Goal: Information Seeking & Learning: Learn about a topic

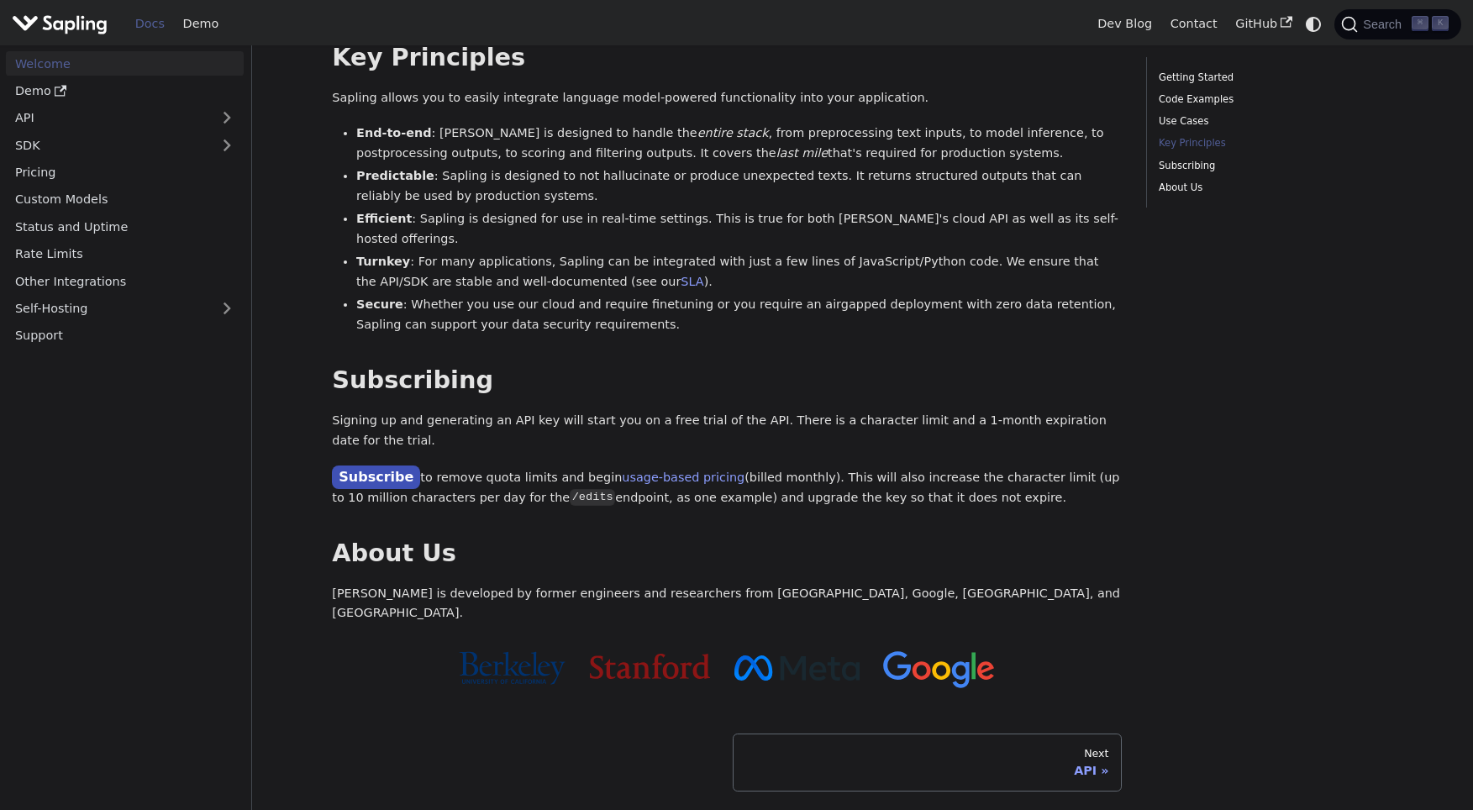
scroll to position [1051, 0]
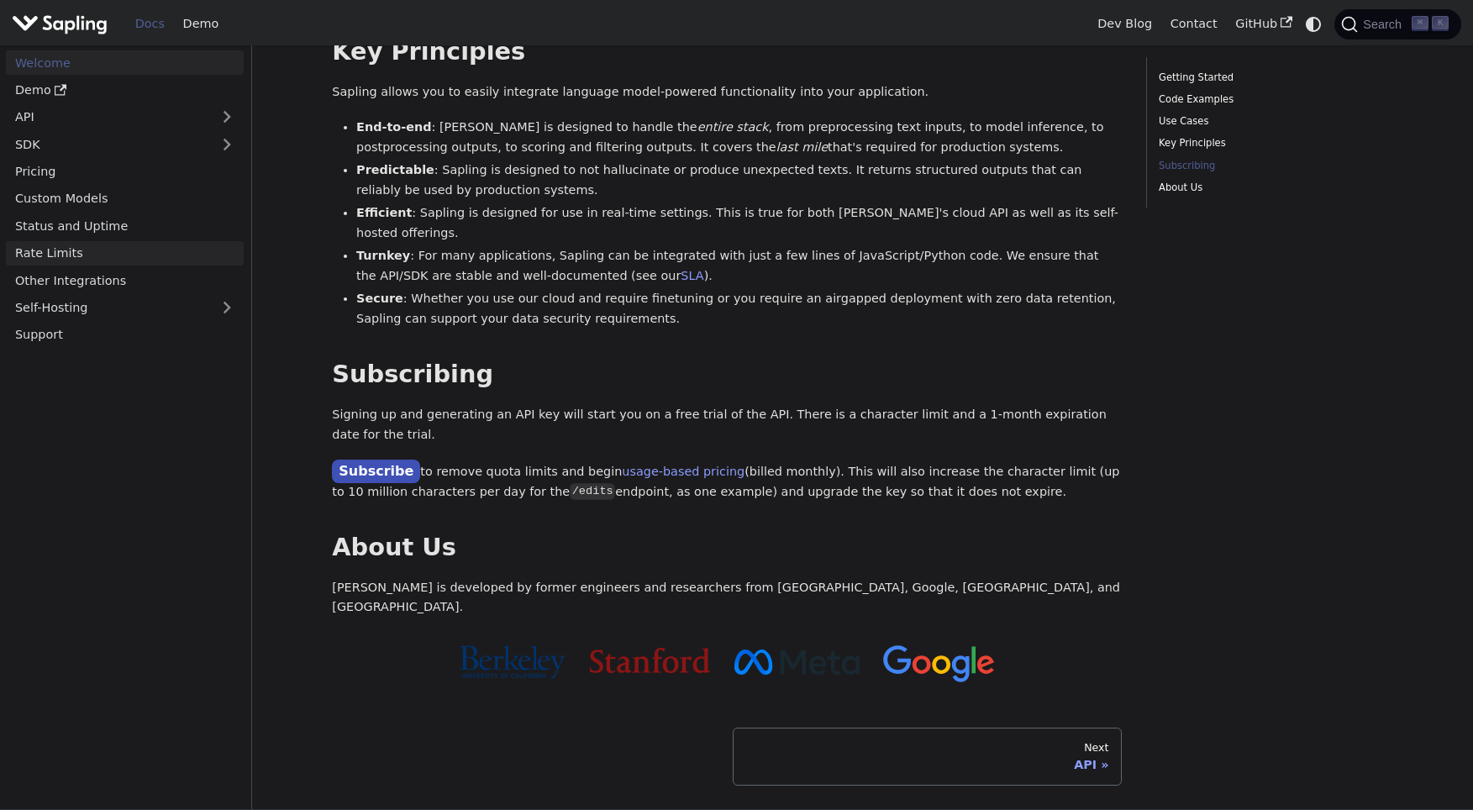
click at [92, 241] on link "Rate Limits" at bounding box center [125, 253] width 238 height 24
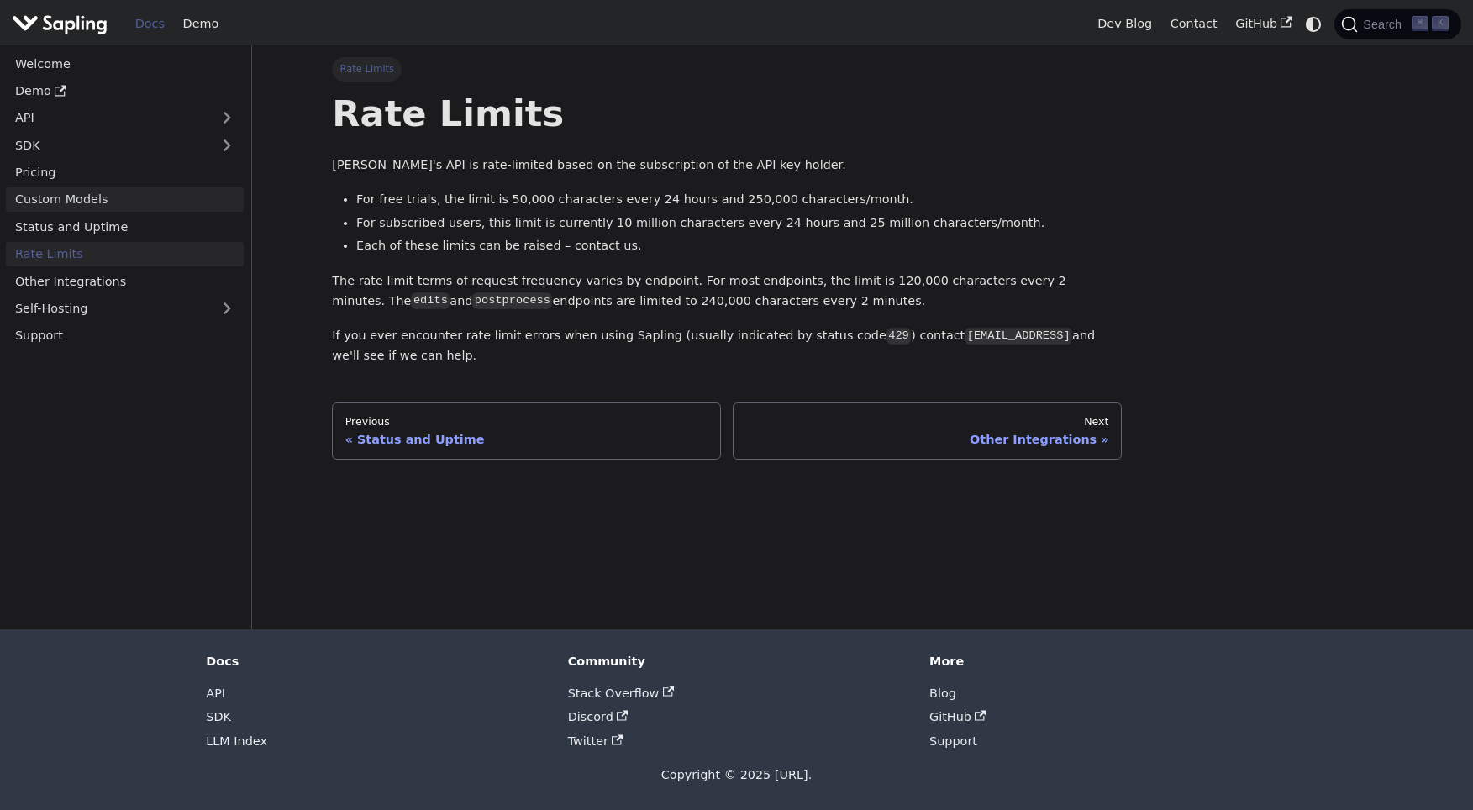
click at [139, 208] on link "Custom Models" at bounding box center [125, 199] width 238 height 24
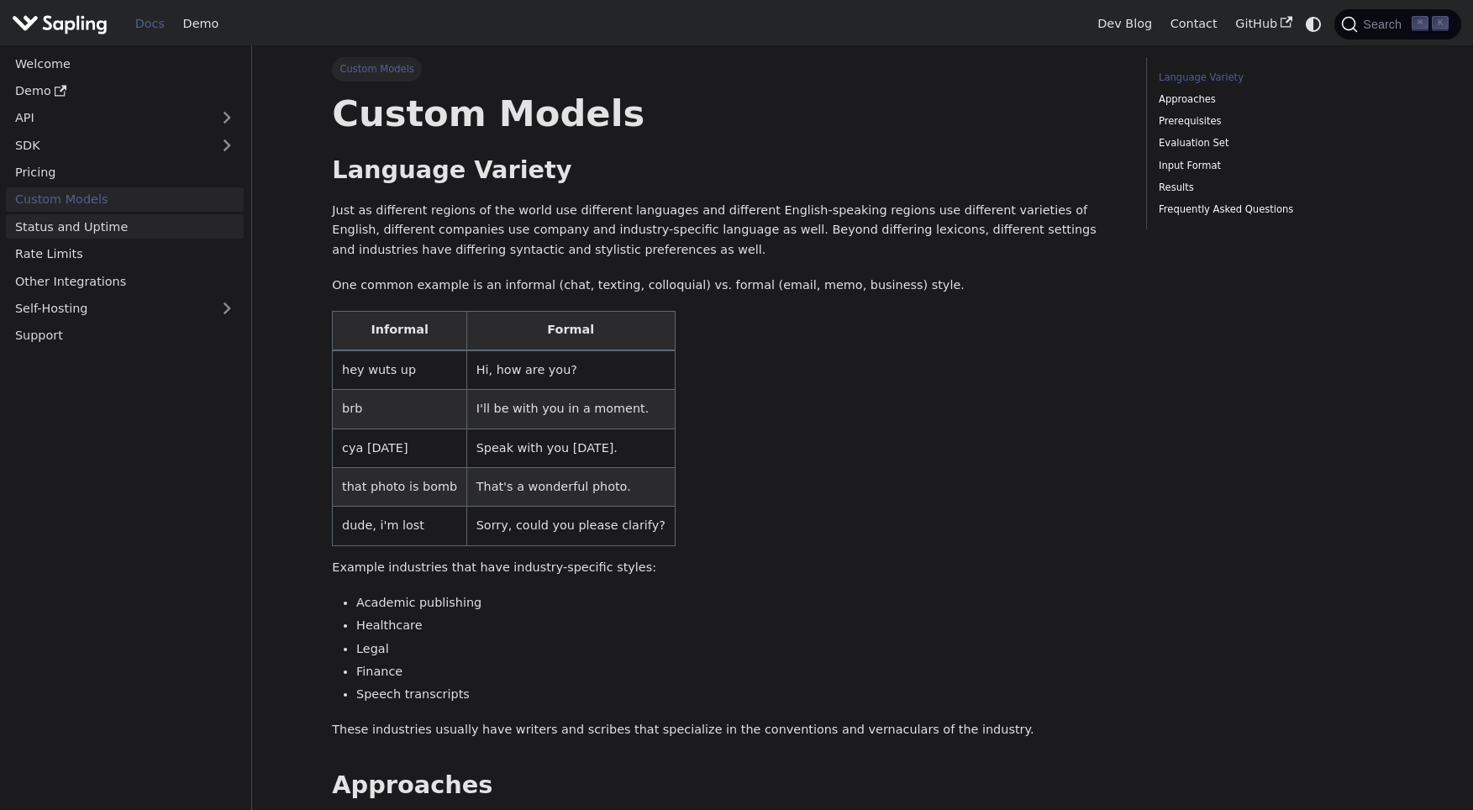
click at [139, 222] on link "Status and Uptime" at bounding box center [125, 226] width 238 height 24
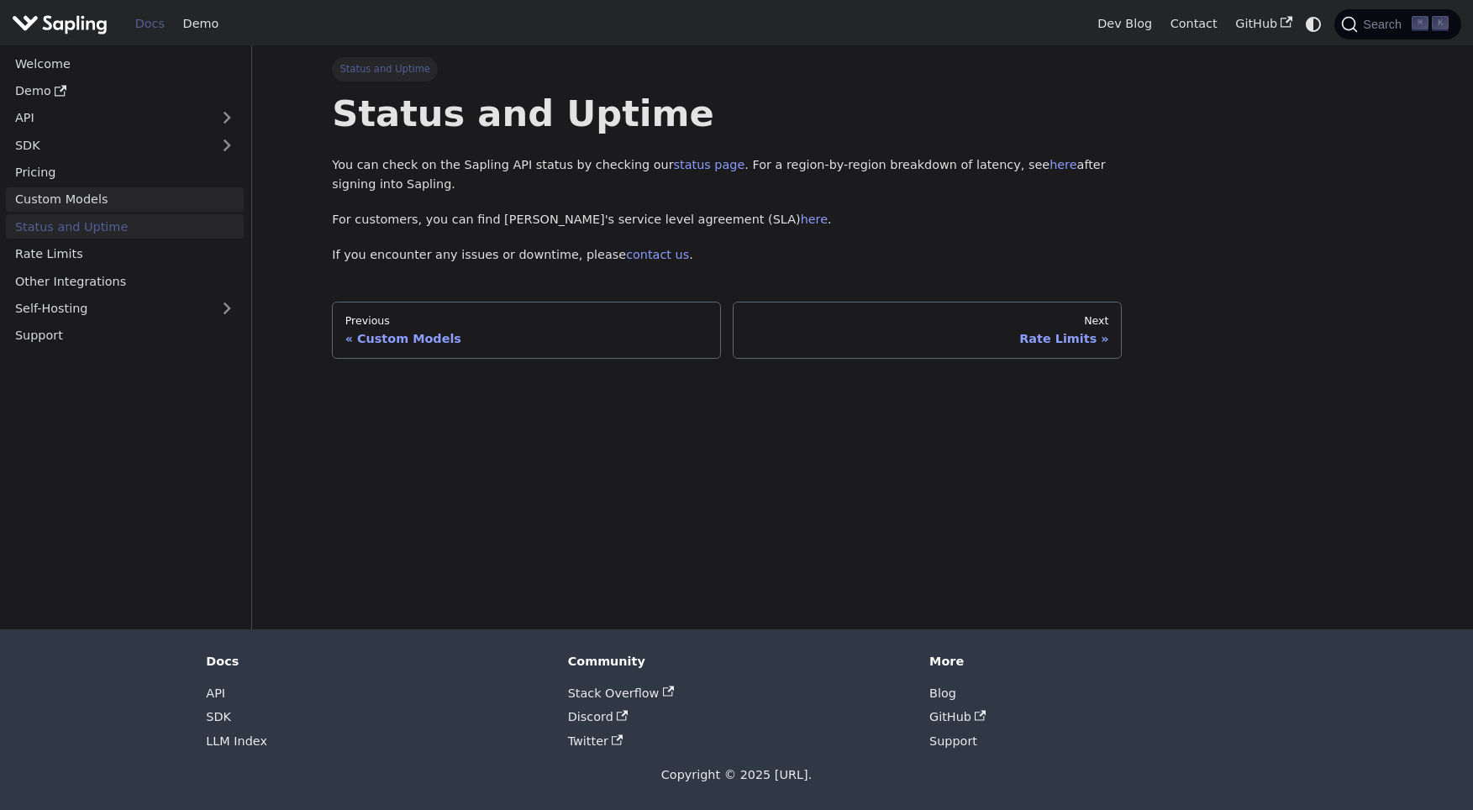
click at [139, 202] on link "Custom Models" at bounding box center [125, 199] width 238 height 24
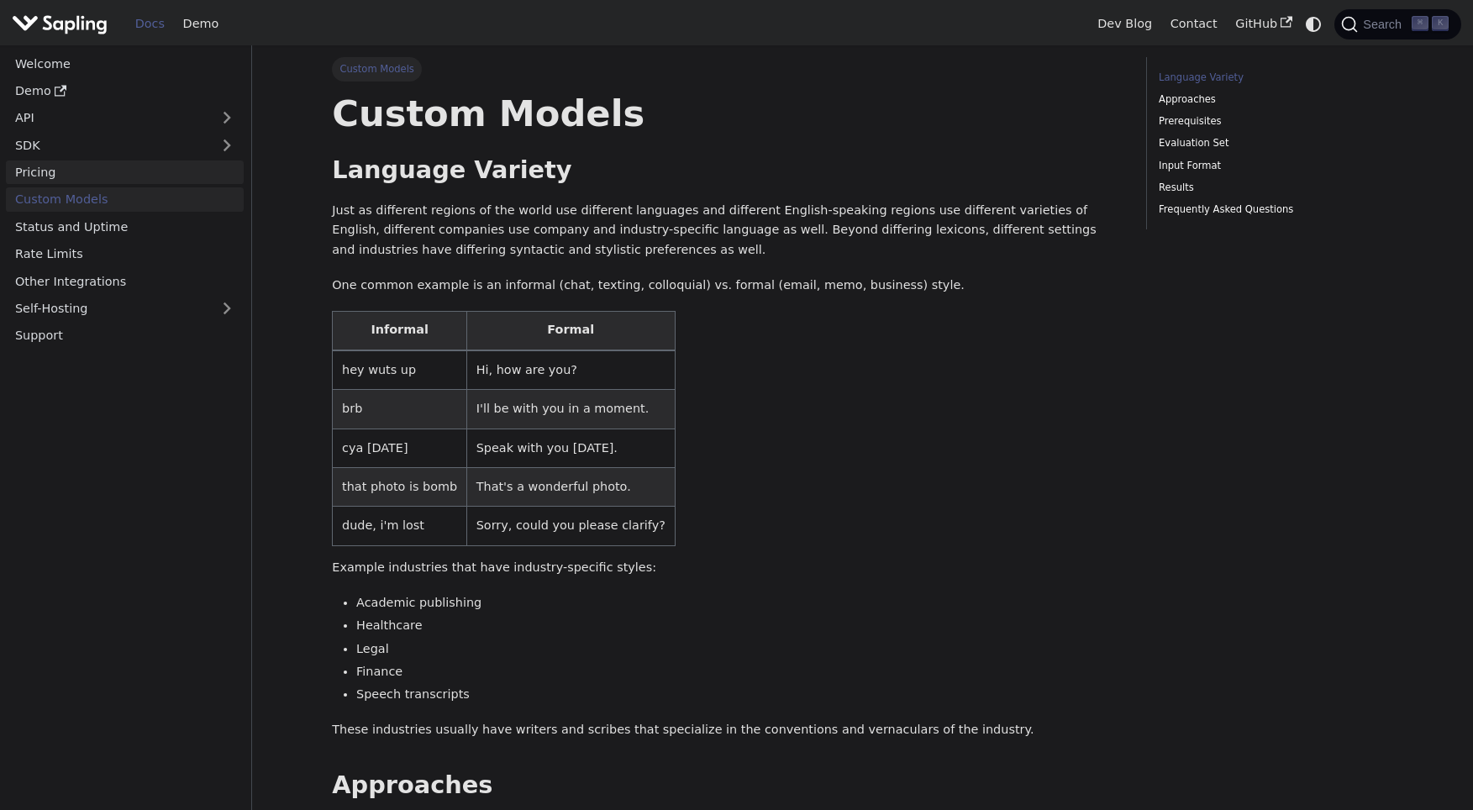
click at [137, 165] on link "Pricing" at bounding box center [125, 172] width 238 height 24
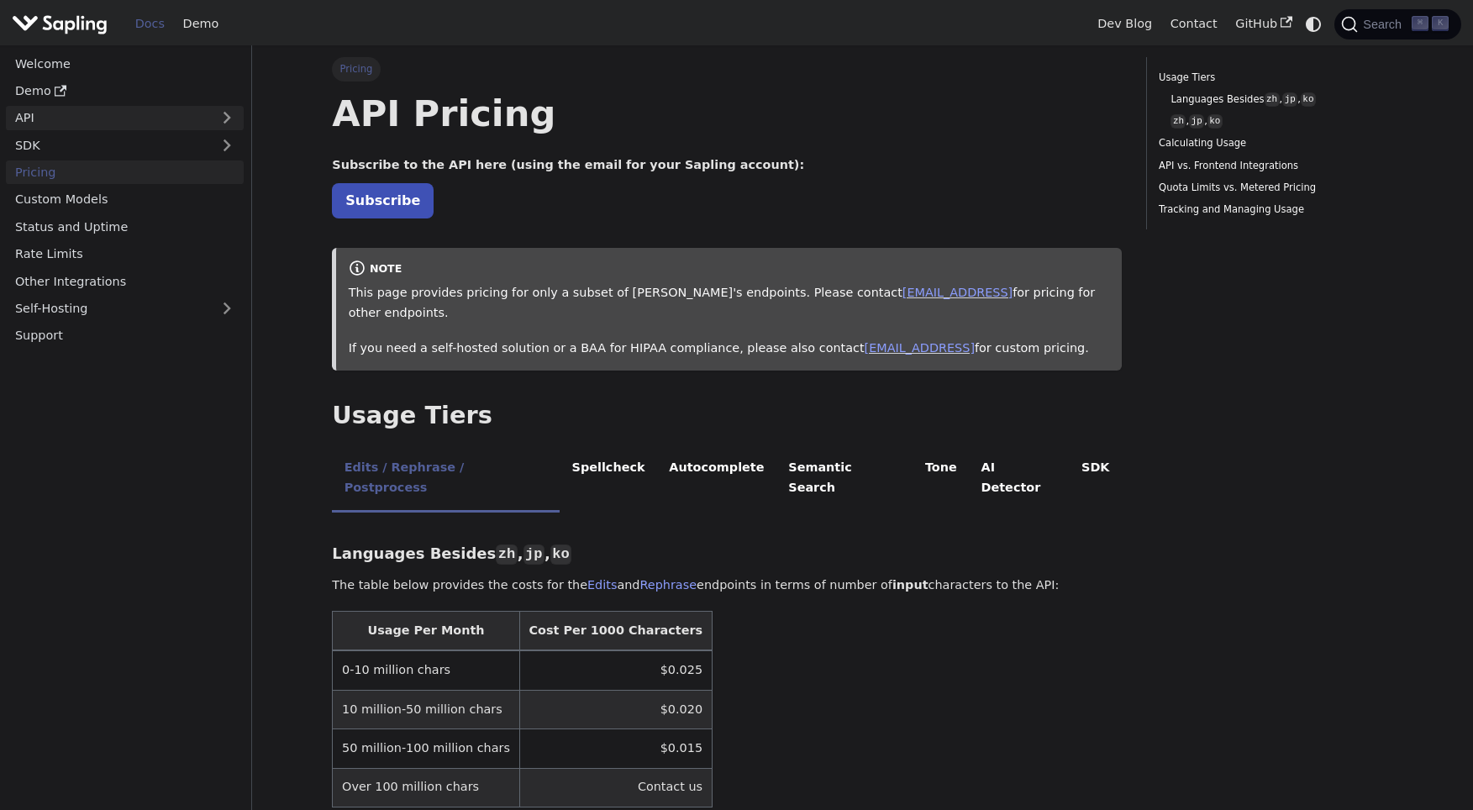
click at [114, 111] on link "API" at bounding box center [108, 118] width 204 height 24
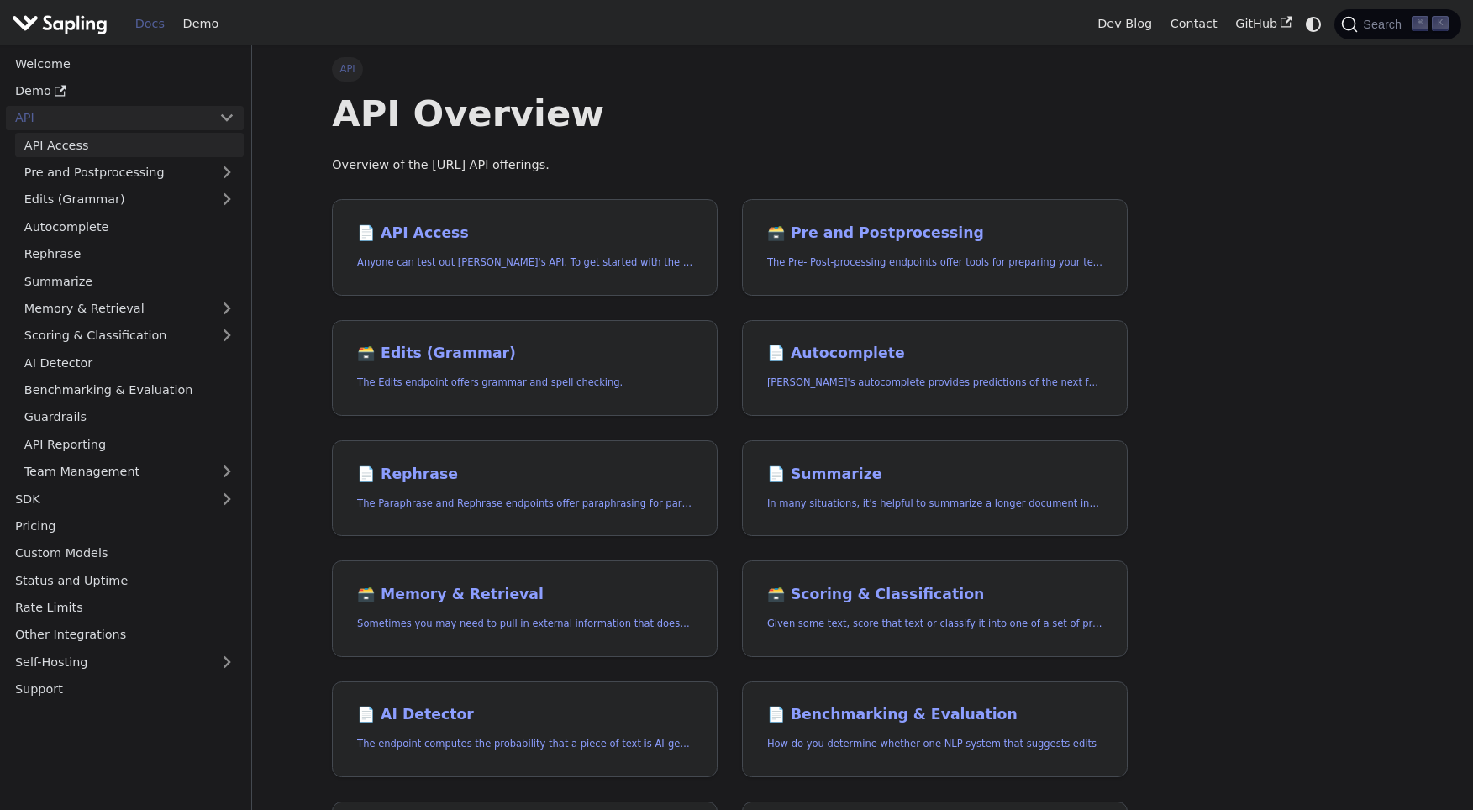
click at [119, 144] on link "API Access" at bounding box center [129, 145] width 229 height 24
